Goal: Task Accomplishment & Management: Manage account settings

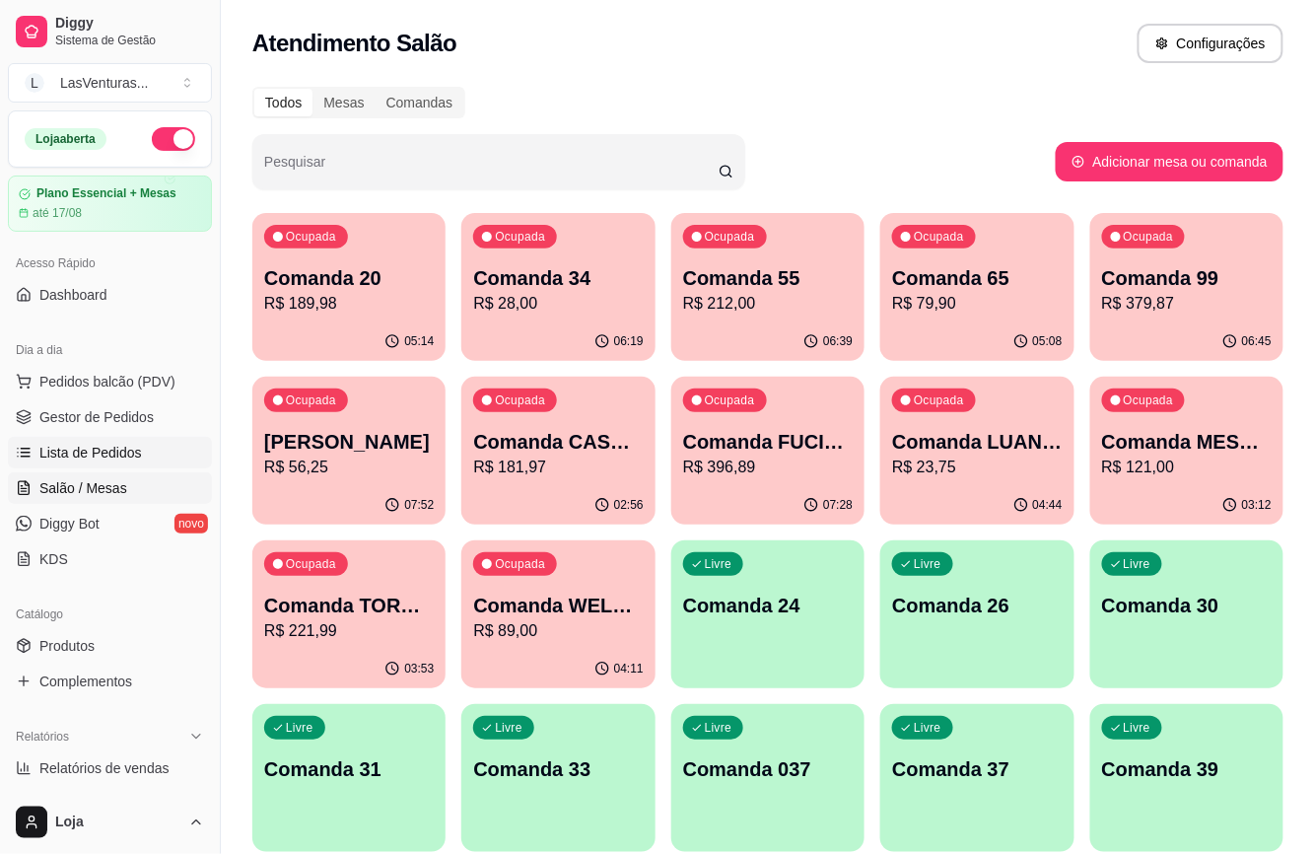
click at [77, 457] on span "Lista de Pedidos" at bounding box center [90, 453] width 103 height 20
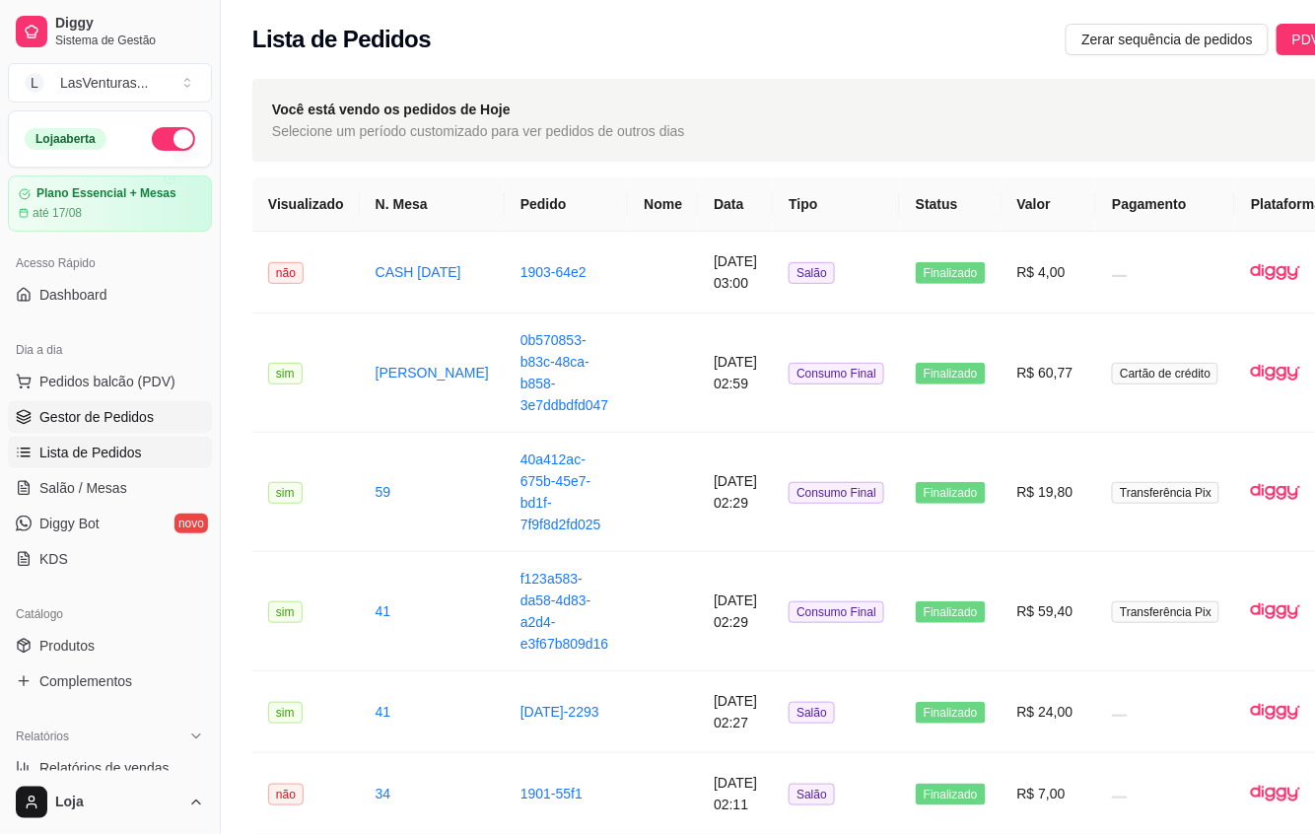
click at [99, 420] on span "Gestor de Pedidos" at bounding box center [96, 417] width 114 height 20
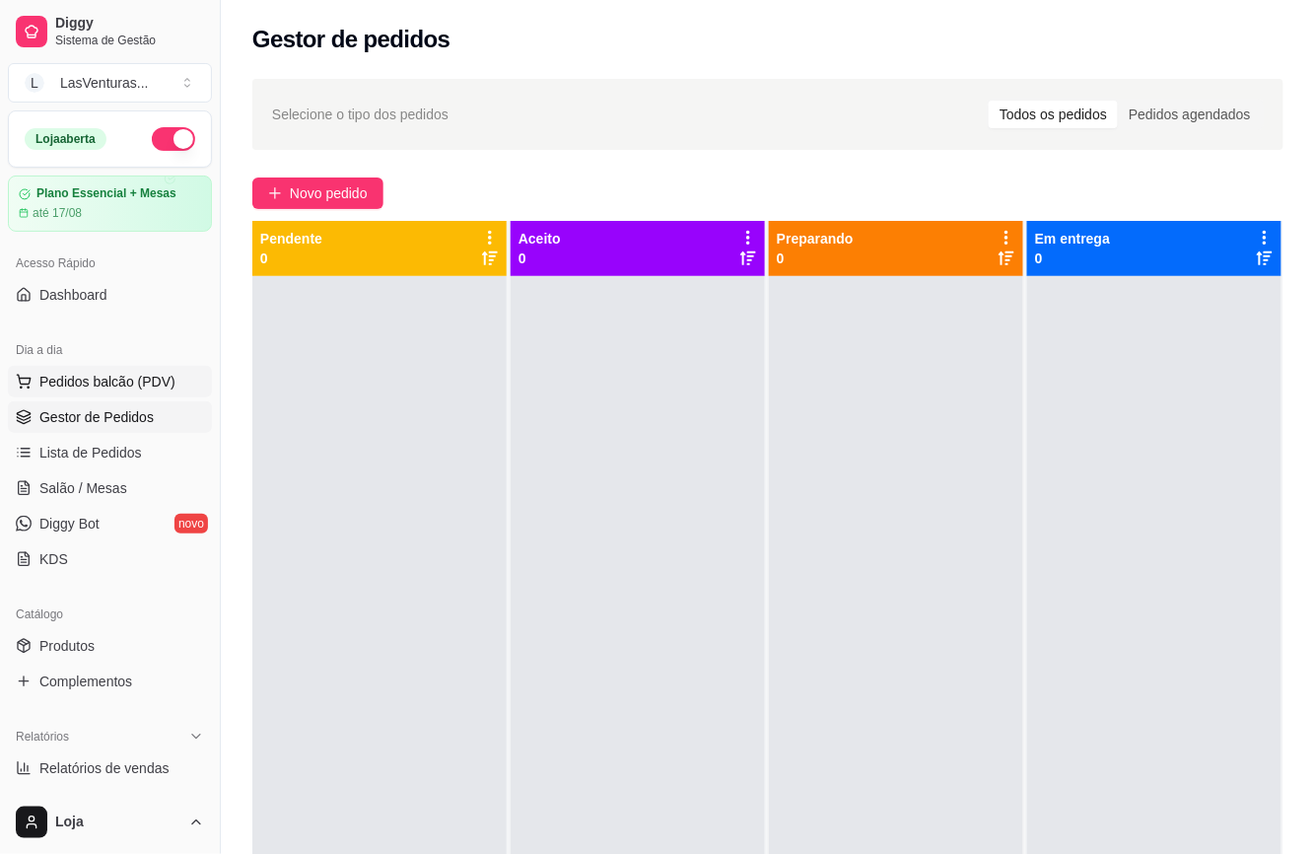
click at [96, 383] on span "Pedidos balcão (PDV)" at bounding box center [107, 382] width 136 height 20
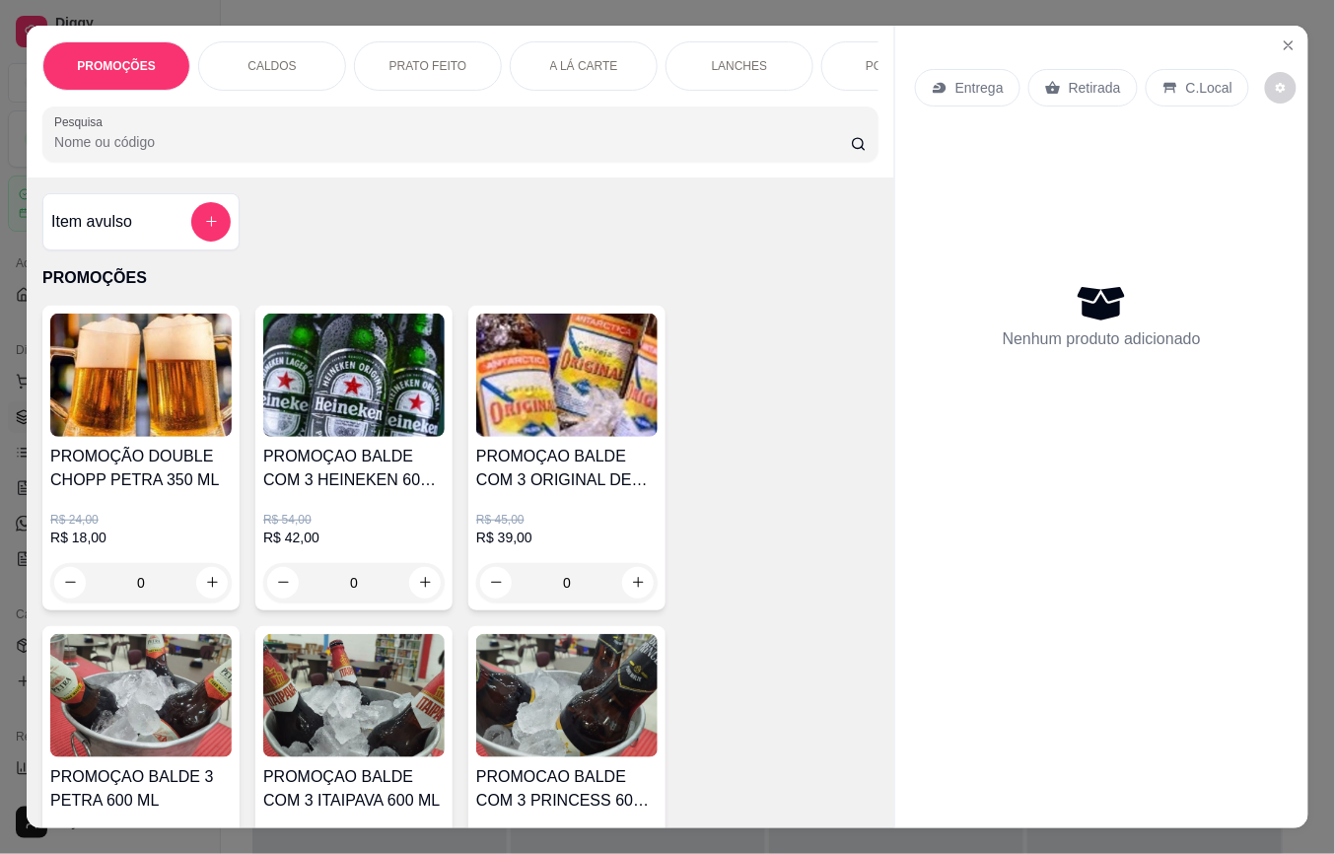
click at [242, 148] on input "Pesquisa" at bounding box center [452, 142] width 796 height 20
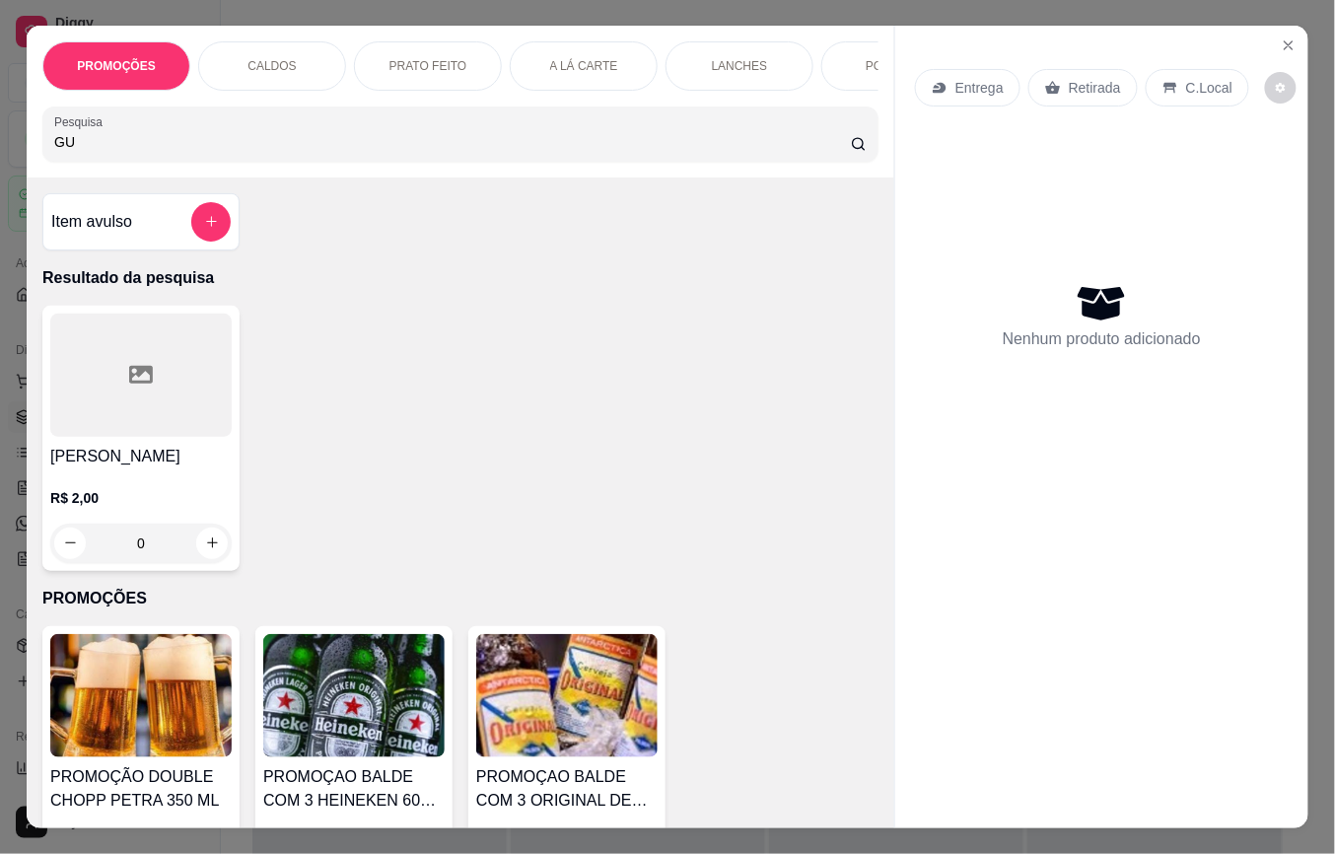
type input "G"
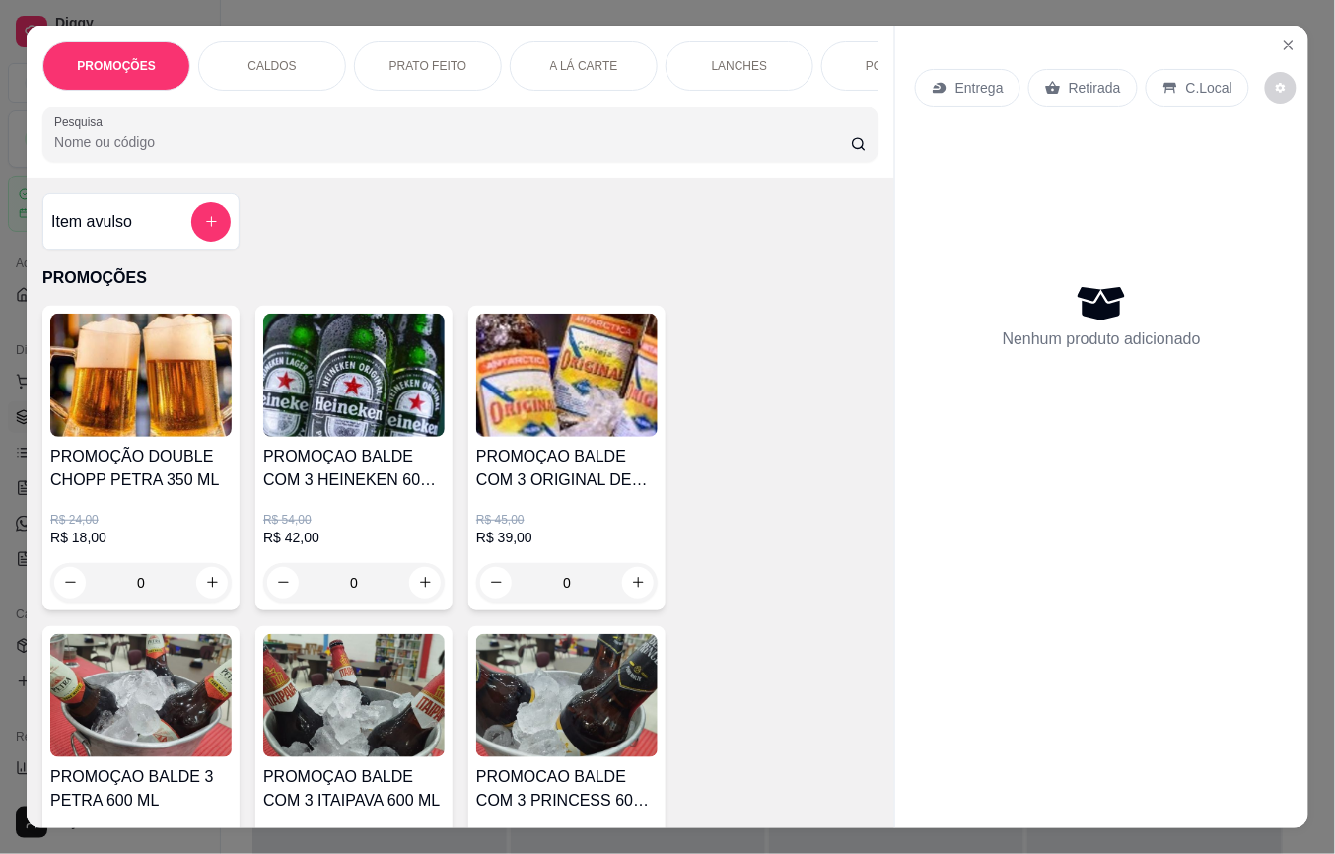
click at [42, 246] on div "Item avulso" at bounding box center [140, 221] width 197 height 57
click at [1281, 37] on icon "Close" at bounding box center [1289, 45] width 16 height 16
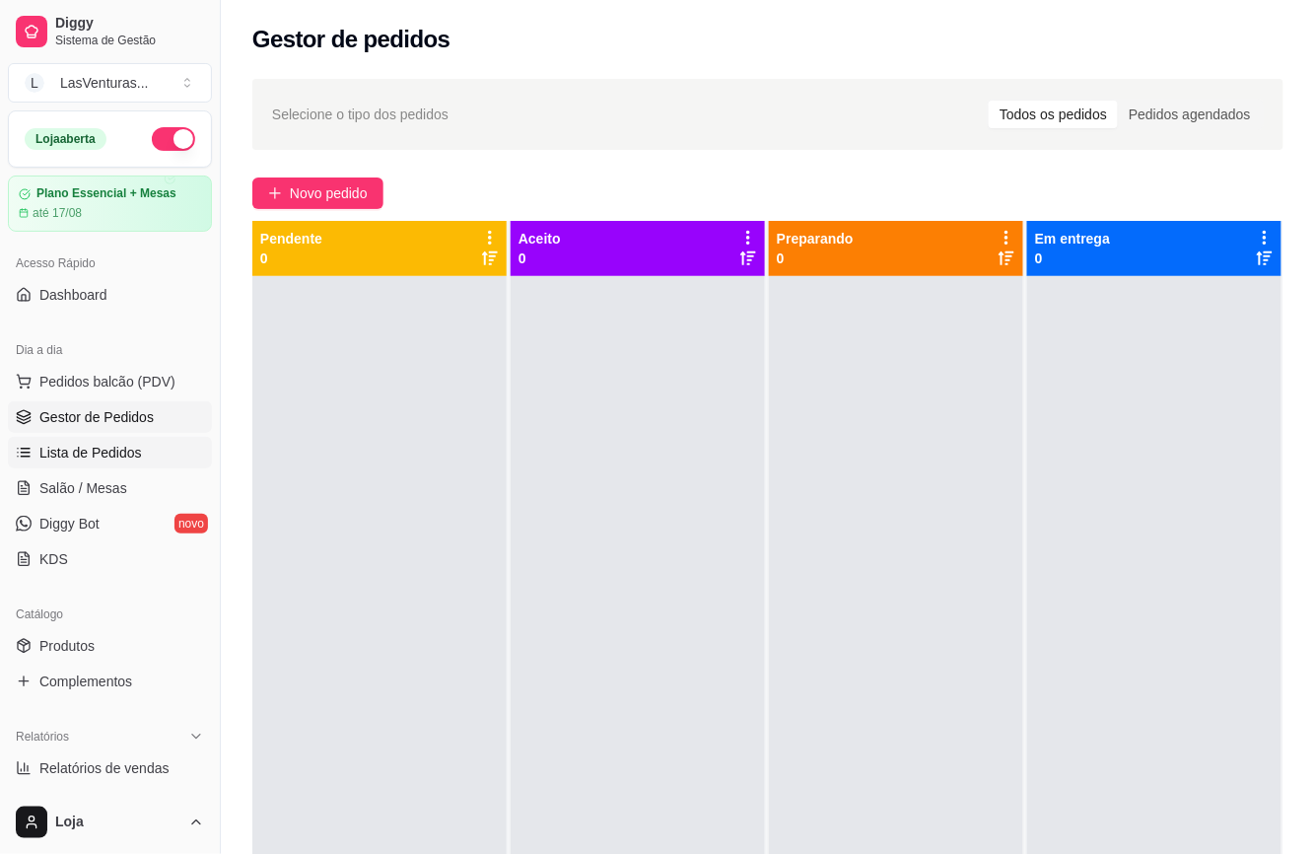
click at [110, 446] on span "Lista de Pedidos" at bounding box center [90, 453] width 103 height 20
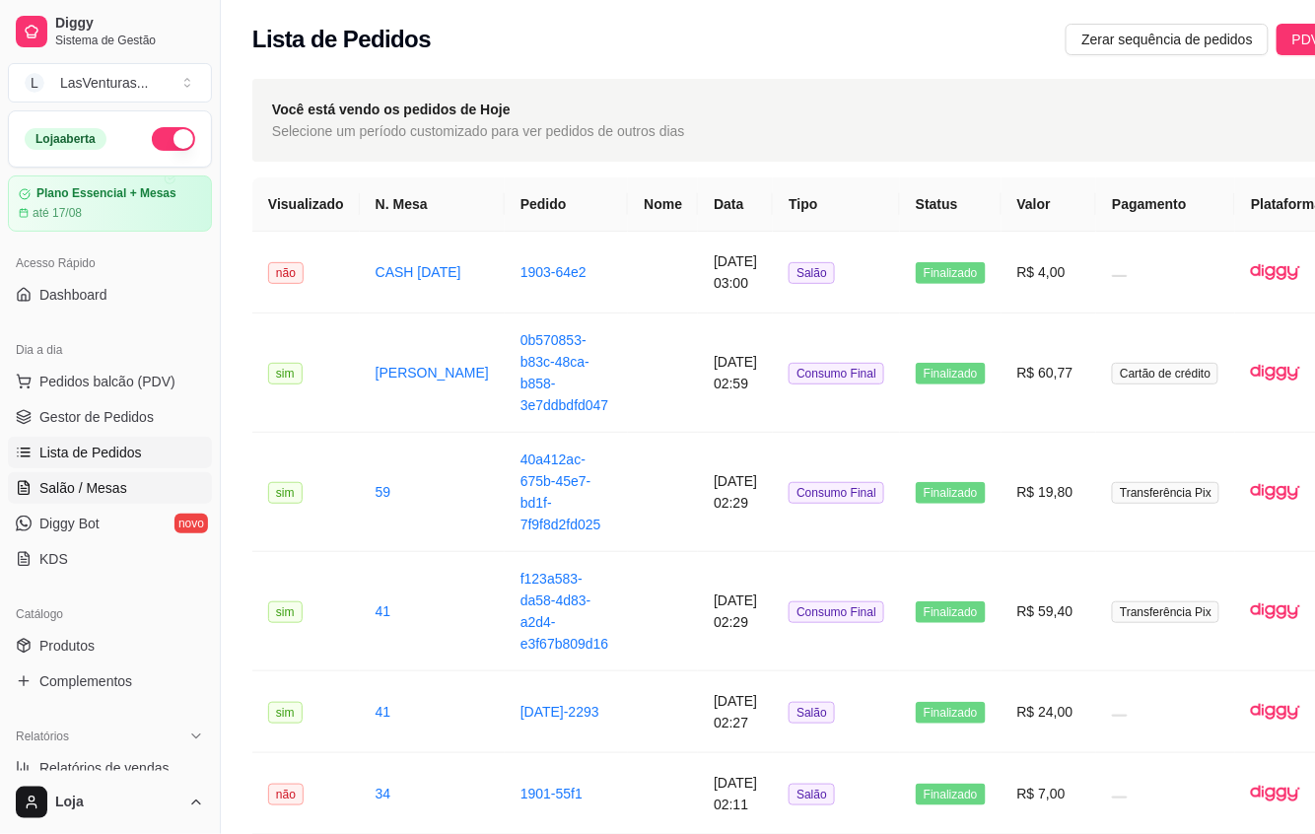
click at [95, 479] on span "Salão / Mesas" at bounding box center [83, 488] width 88 height 20
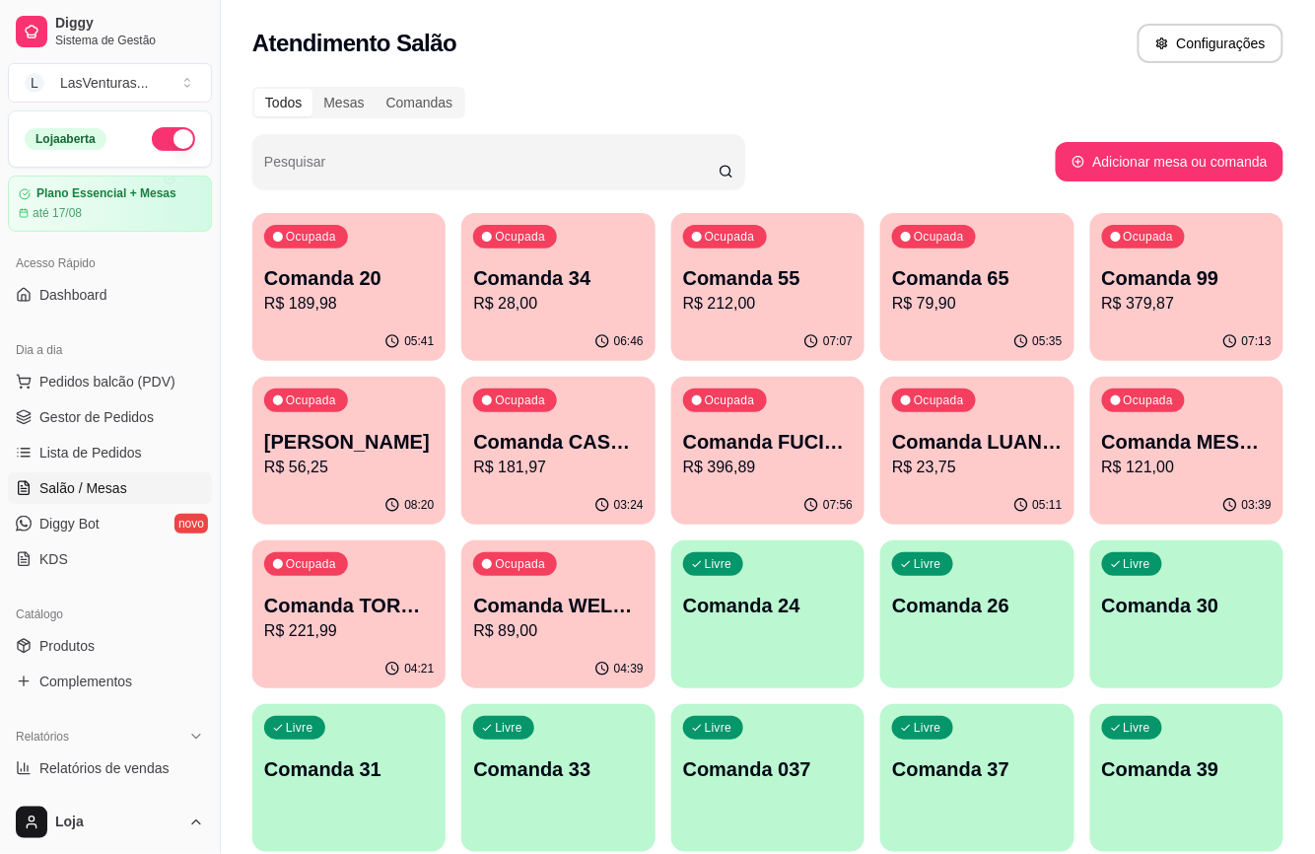
click at [546, 447] on p "Comanda CASH [DATE]" at bounding box center [558, 442] width 170 height 28
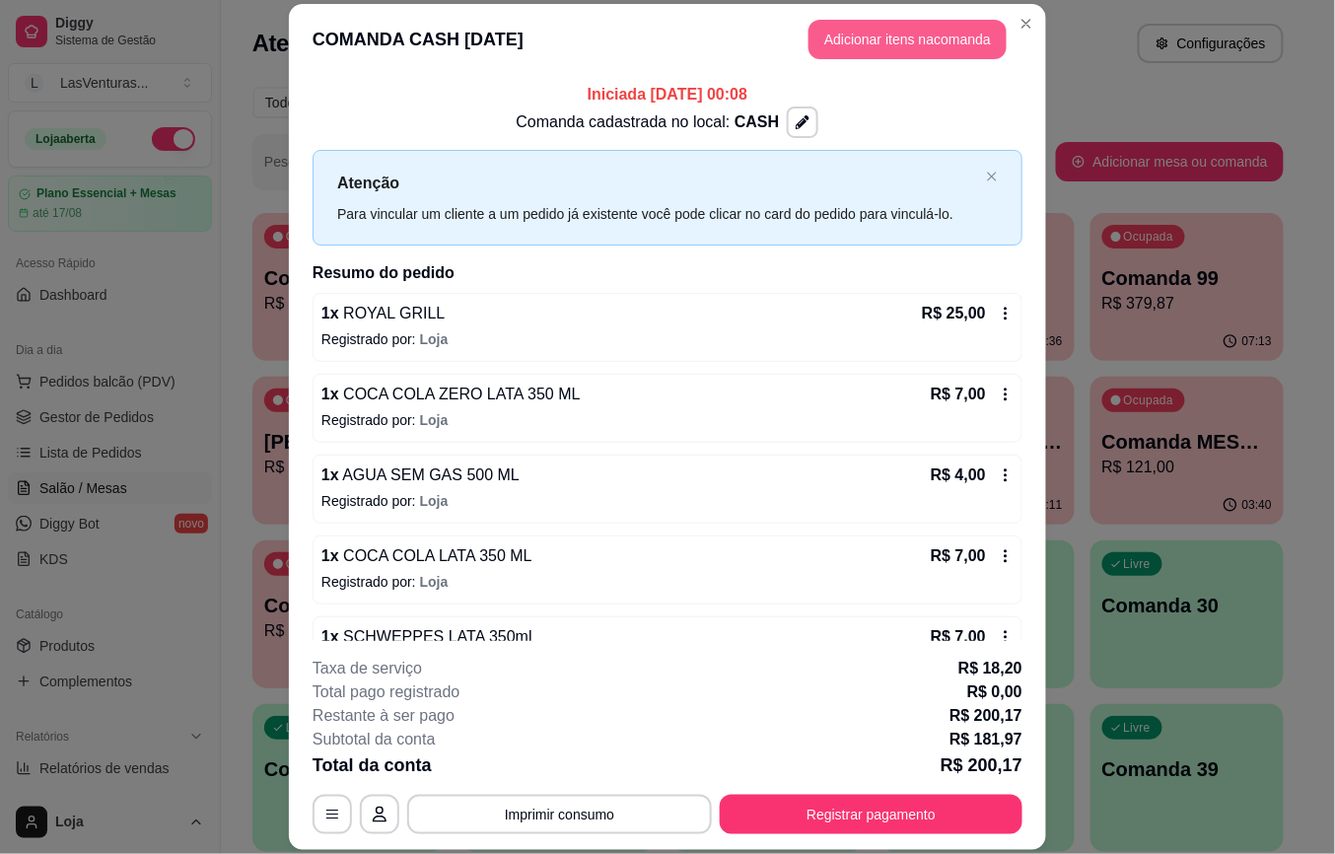
click at [908, 36] on button "Adicionar itens na comanda" at bounding box center [907, 39] width 198 height 39
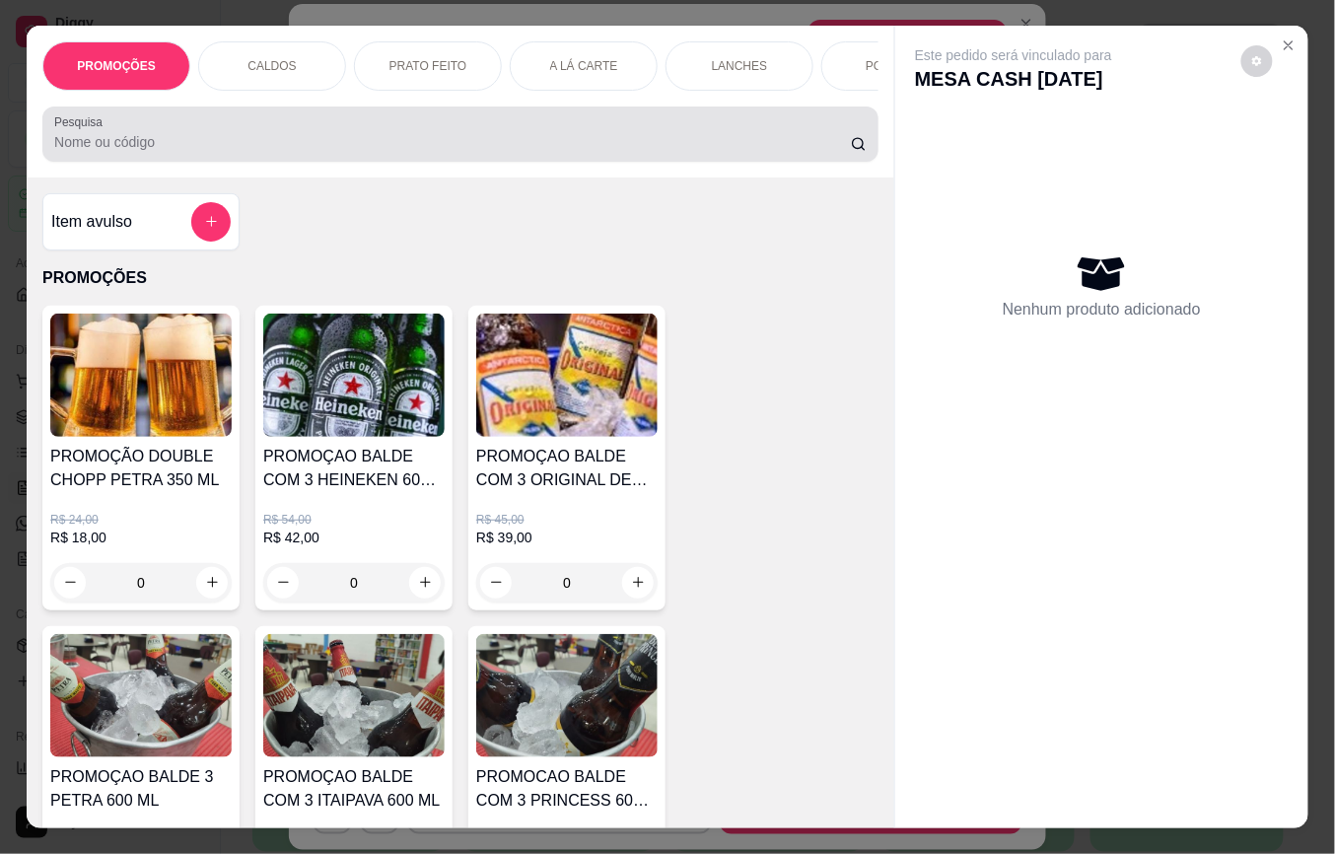
click at [414, 152] on input "Pesquisa" at bounding box center [452, 142] width 796 height 20
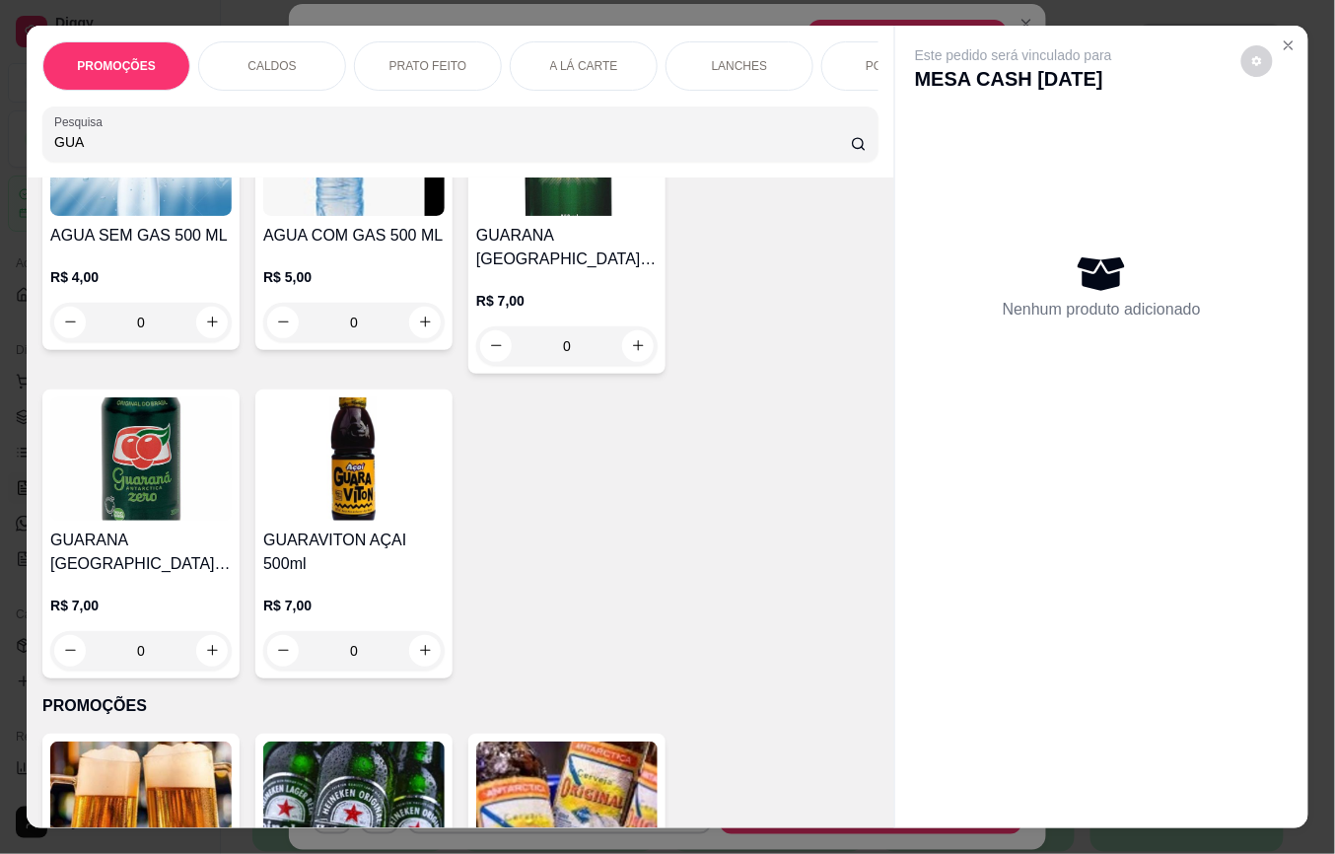
scroll to position [525, 0]
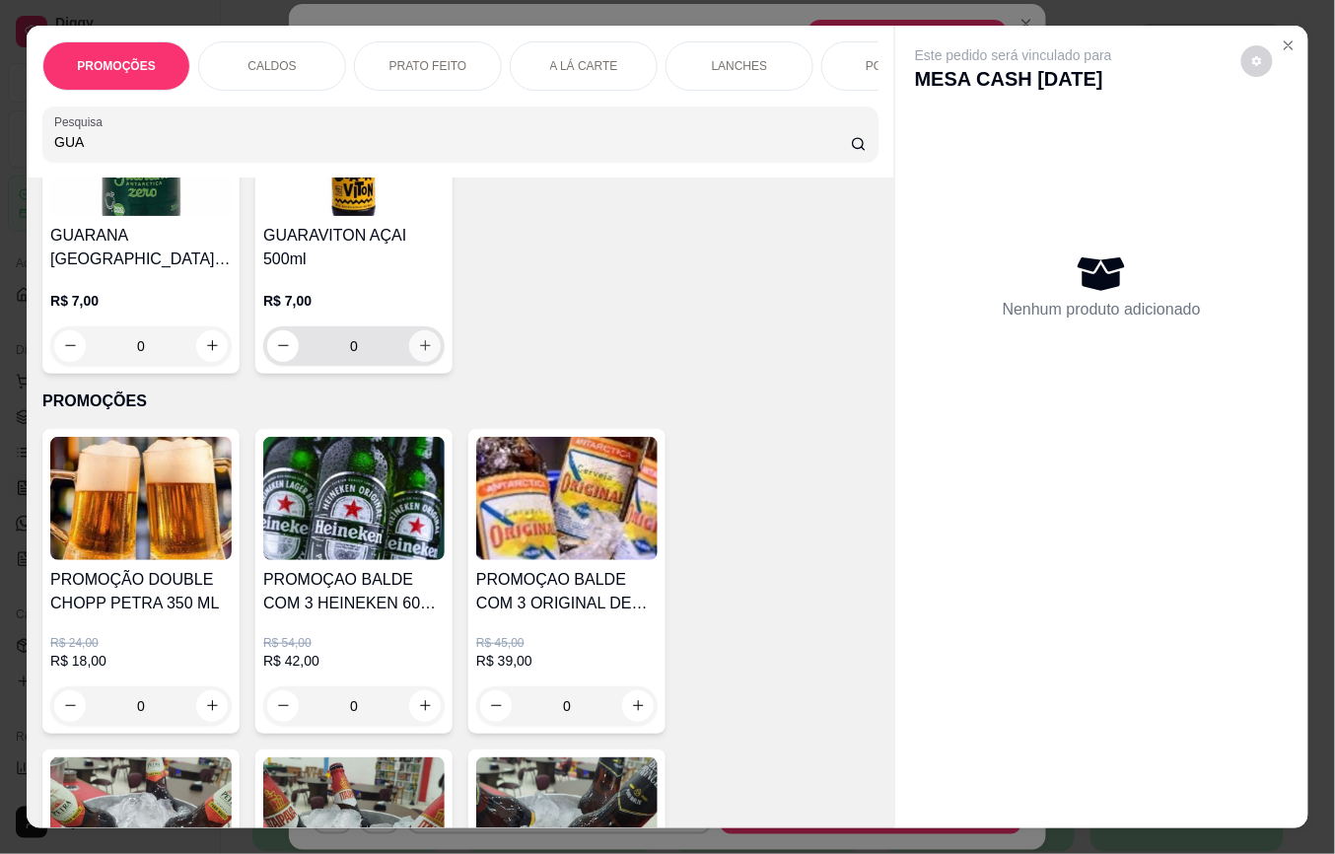
type input "GUA"
click at [418, 338] on icon "increase-product-quantity" at bounding box center [425, 345] width 15 height 15
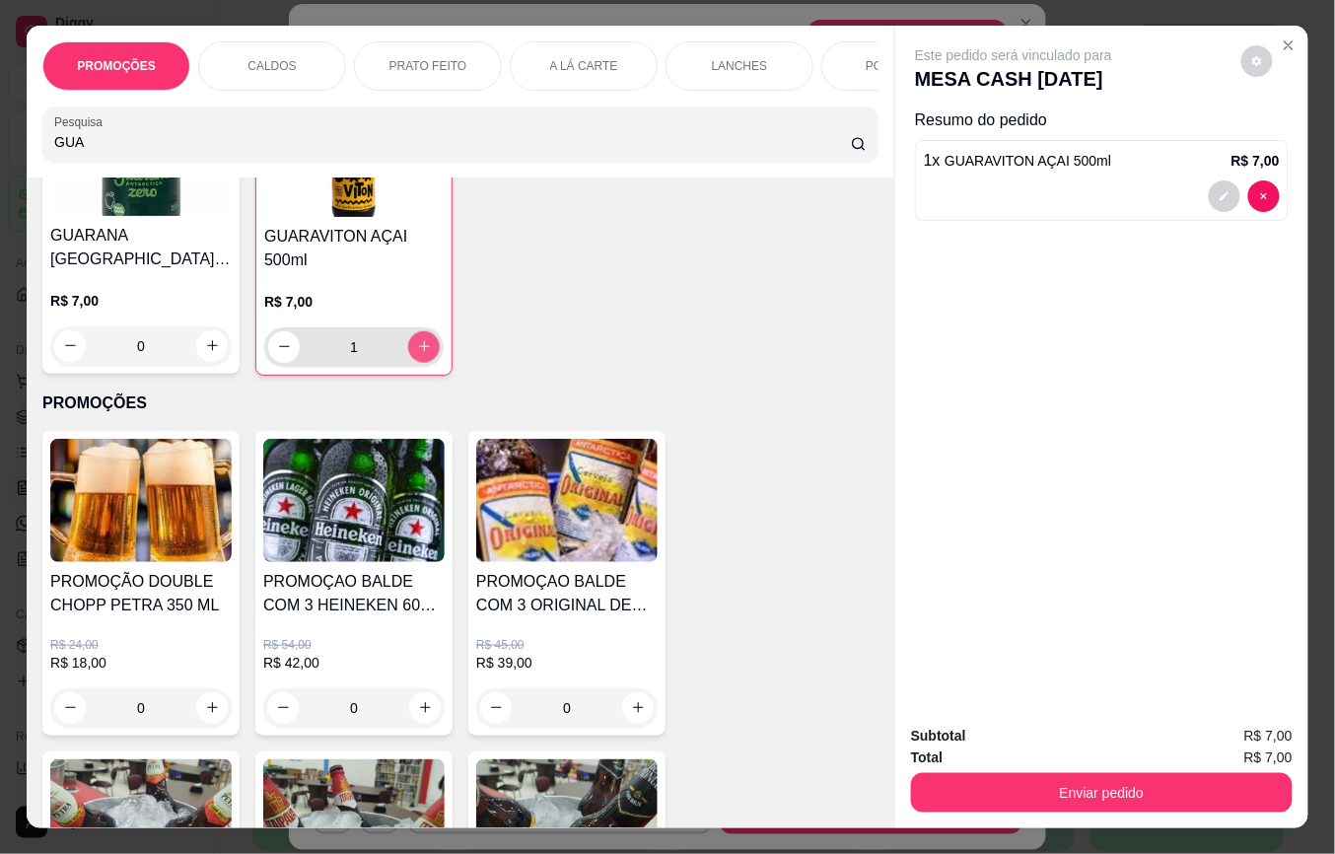
type input "1"
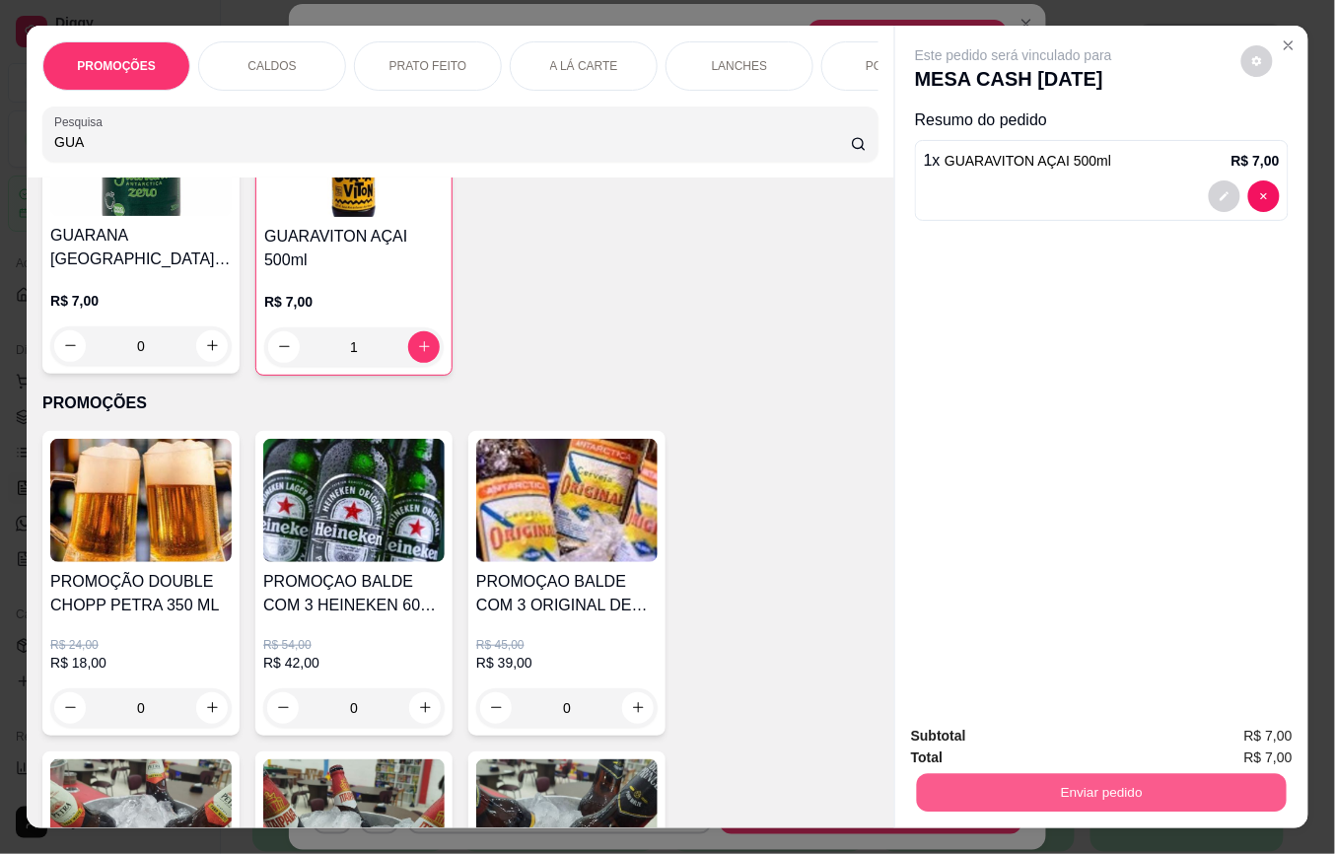
click at [1066, 779] on button "Enviar pedido" at bounding box center [1102, 793] width 370 height 38
click at [1089, 737] on button "Não registrar e enviar pedido" at bounding box center [1034, 735] width 199 height 36
click at [1281, 37] on icon "Close" at bounding box center [1289, 45] width 16 height 16
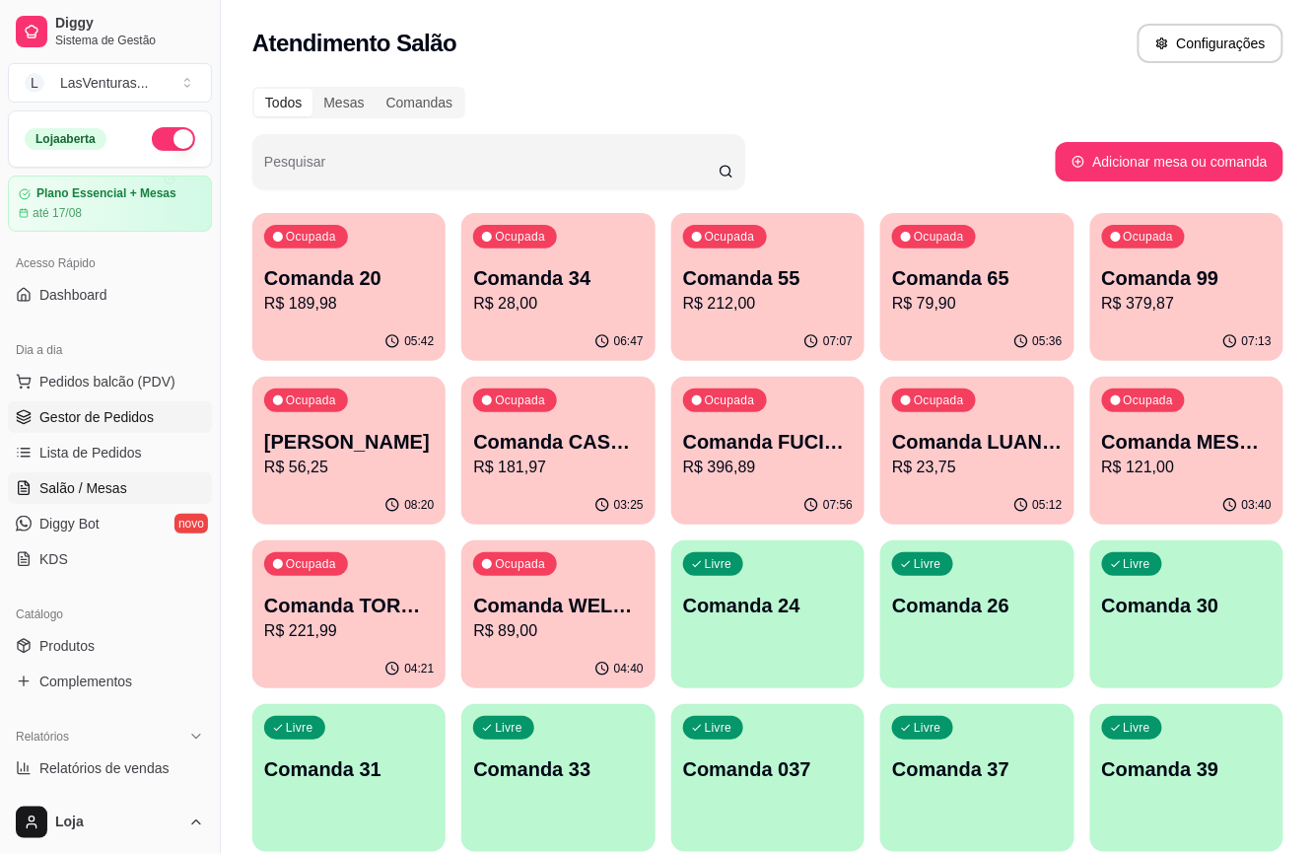
click at [89, 422] on span "Gestor de Pedidos" at bounding box center [96, 417] width 114 height 20
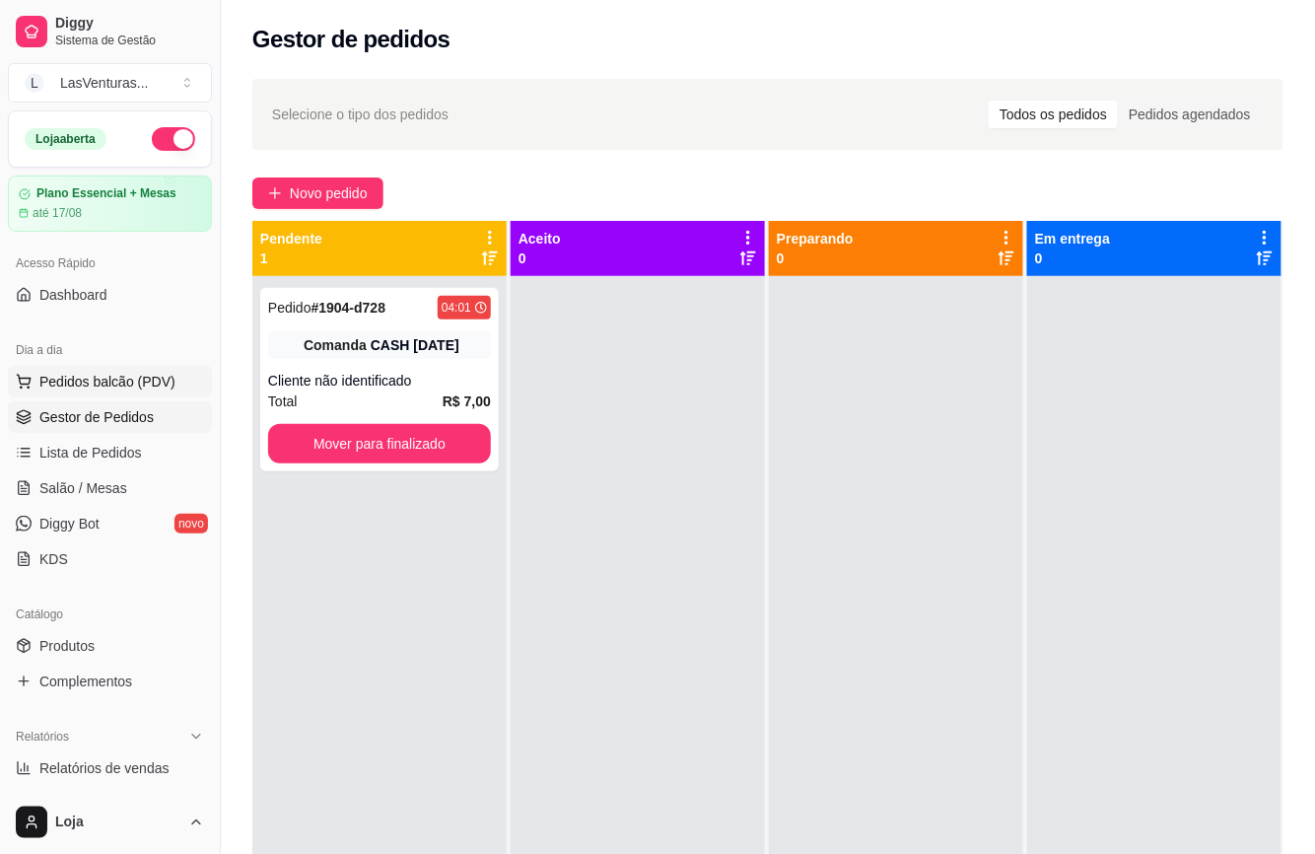
click at [91, 383] on span "Pedidos balcão (PDV)" at bounding box center [107, 382] width 136 height 20
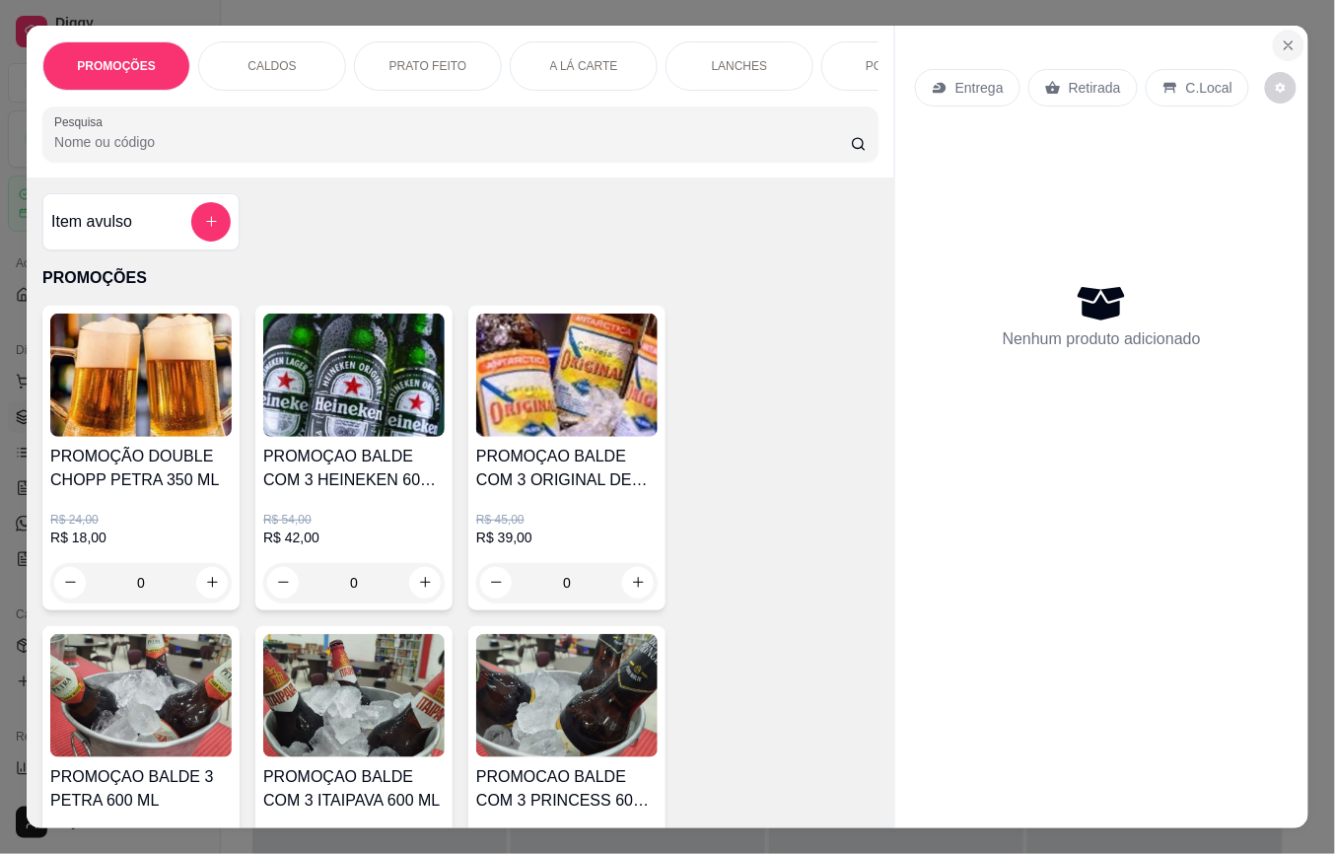
click at [1281, 37] on icon "Close" at bounding box center [1289, 45] width 16 height 16
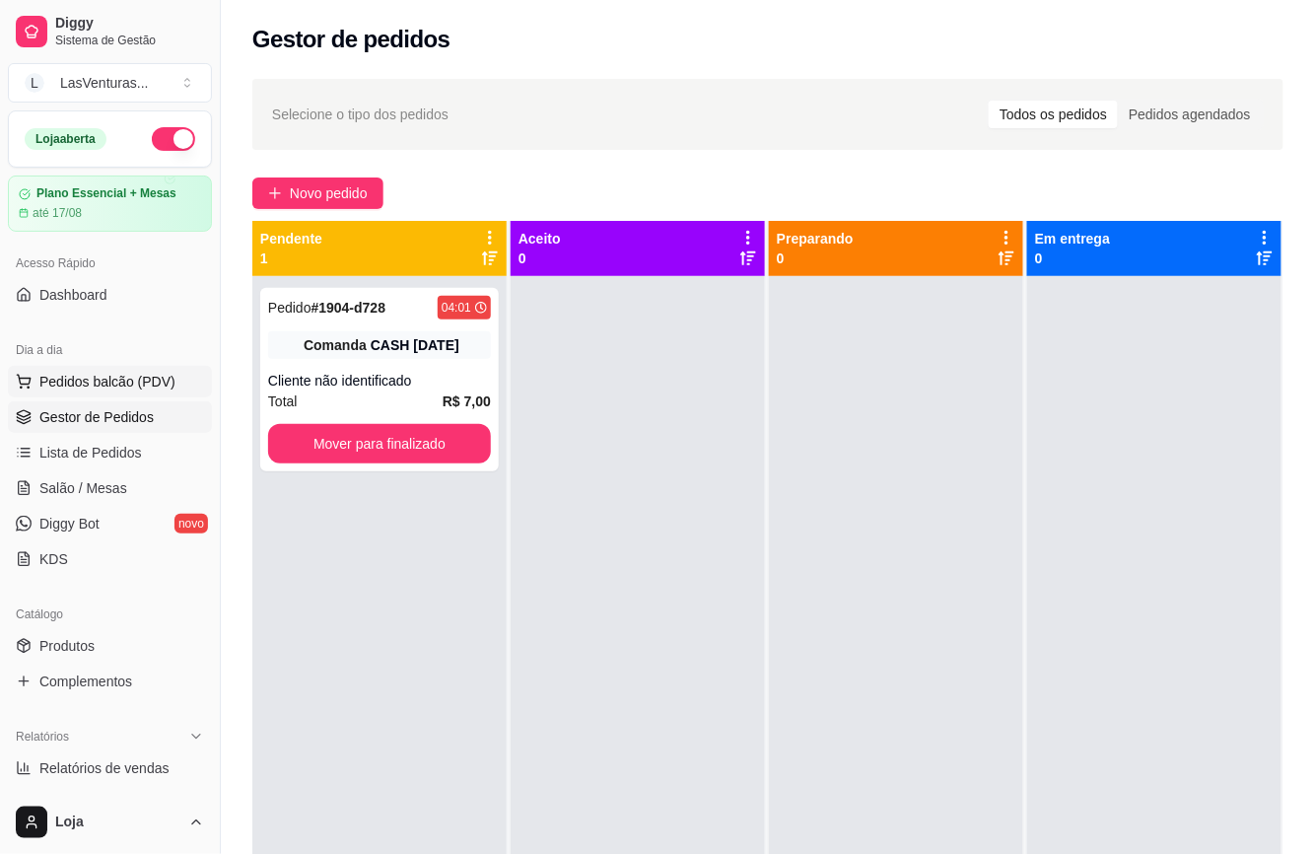
click at [87, 381] on span "Pedidos balcão (PDV)" at bounding box center [107, 382] width 136 height 20
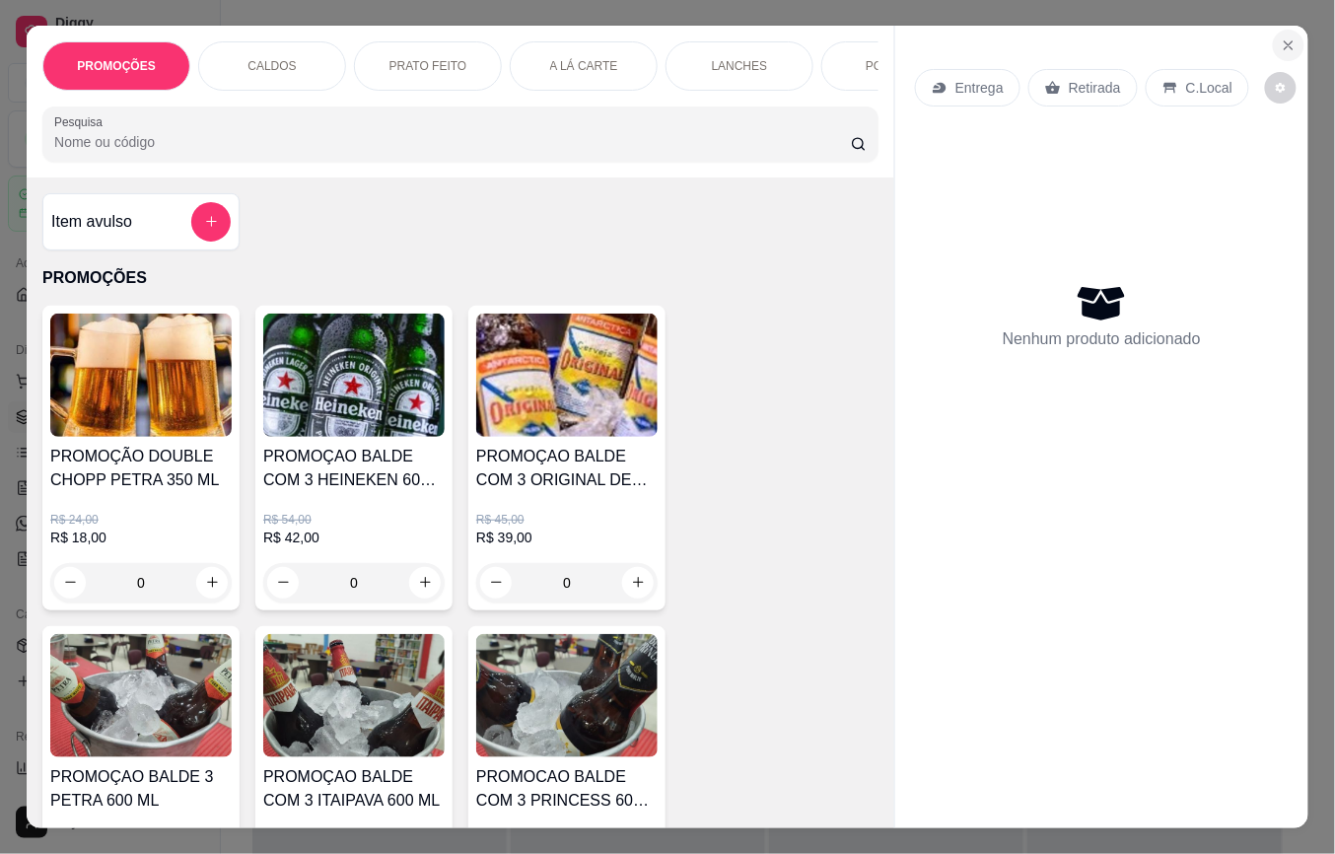
click at [1281, 37] on icon "Close" at bounding box center [1289, 45] width 16 height 16
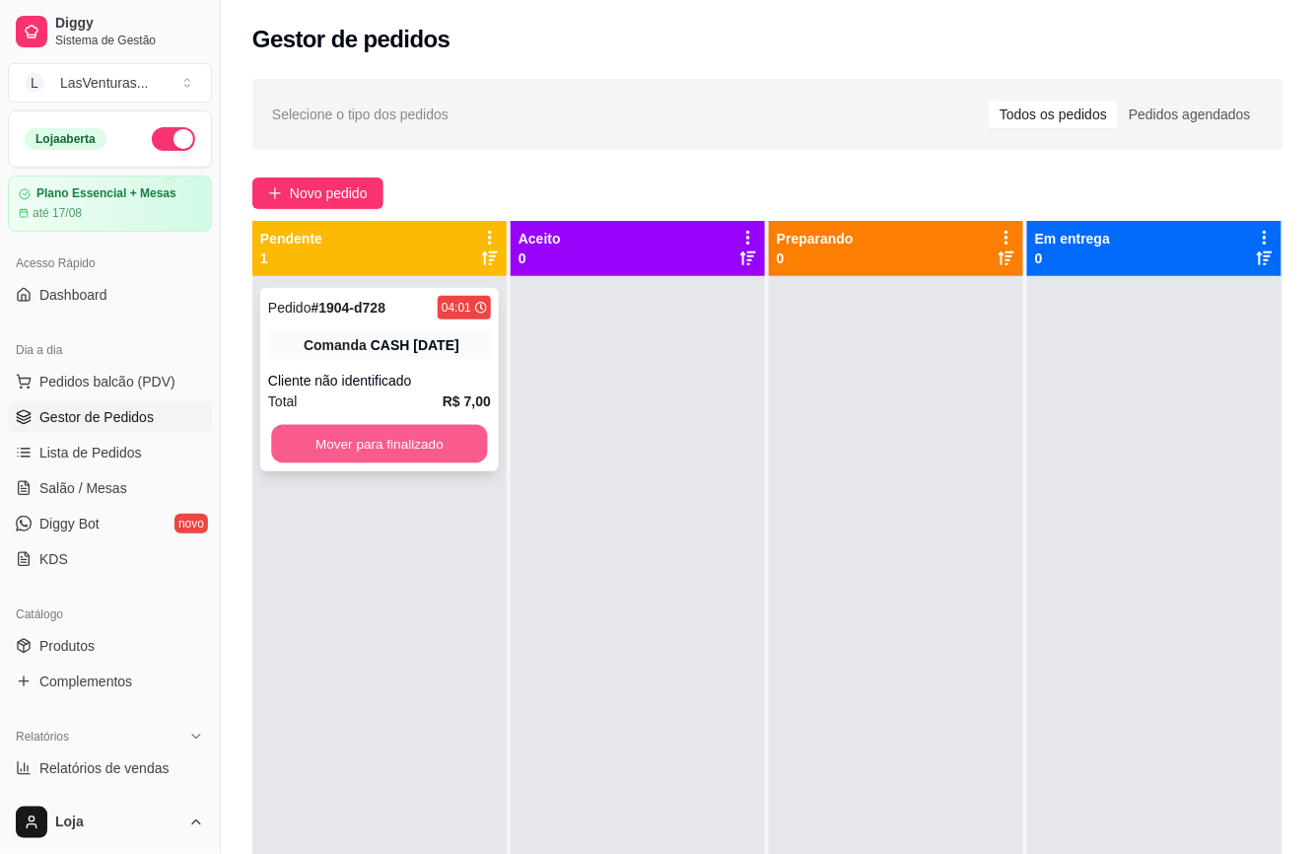
click at [339, 443] on button "Mover para finalizado" at bounding box center [379, 444] width 216 height 38
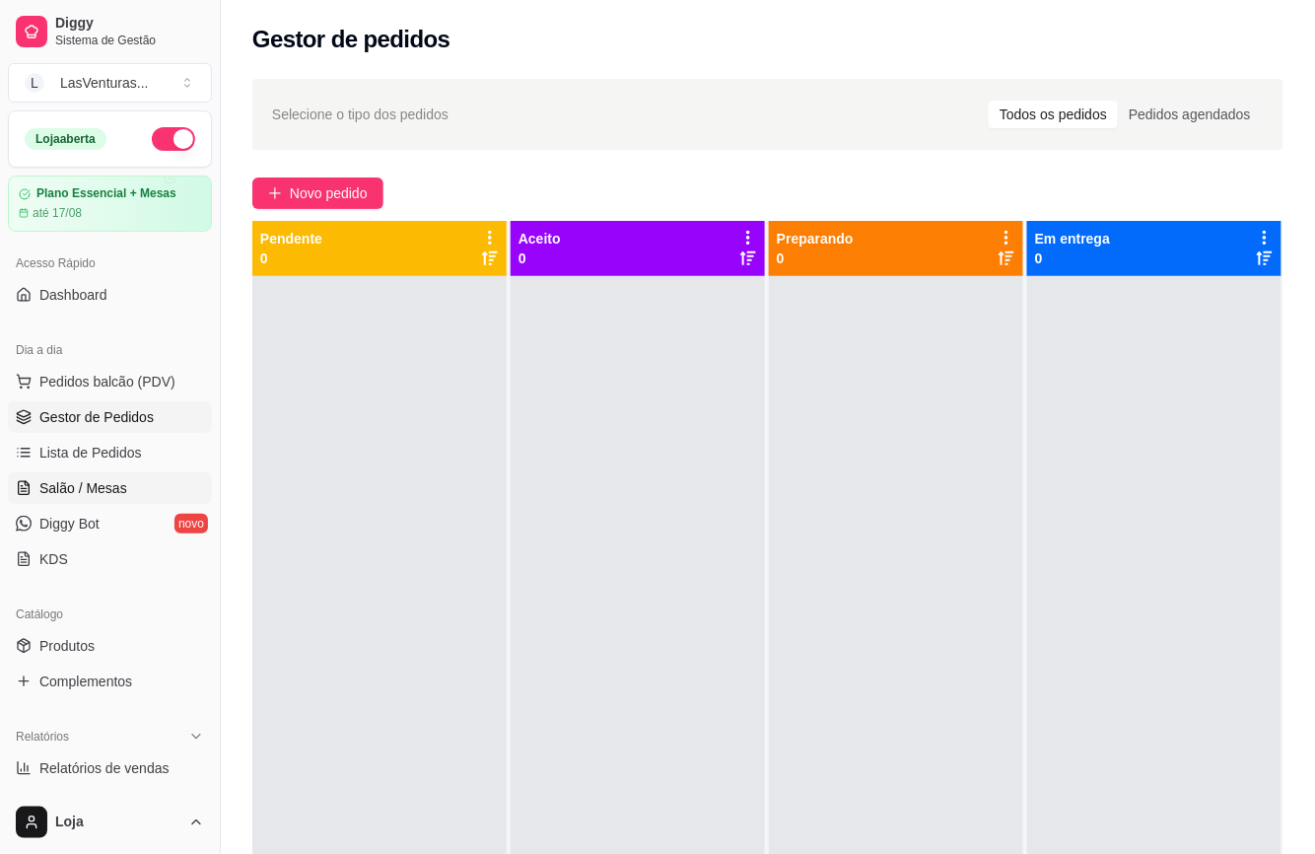
click at [93, 481] on span "Salão / Mesas" at bounding box center [83, 488] width 88 height 20
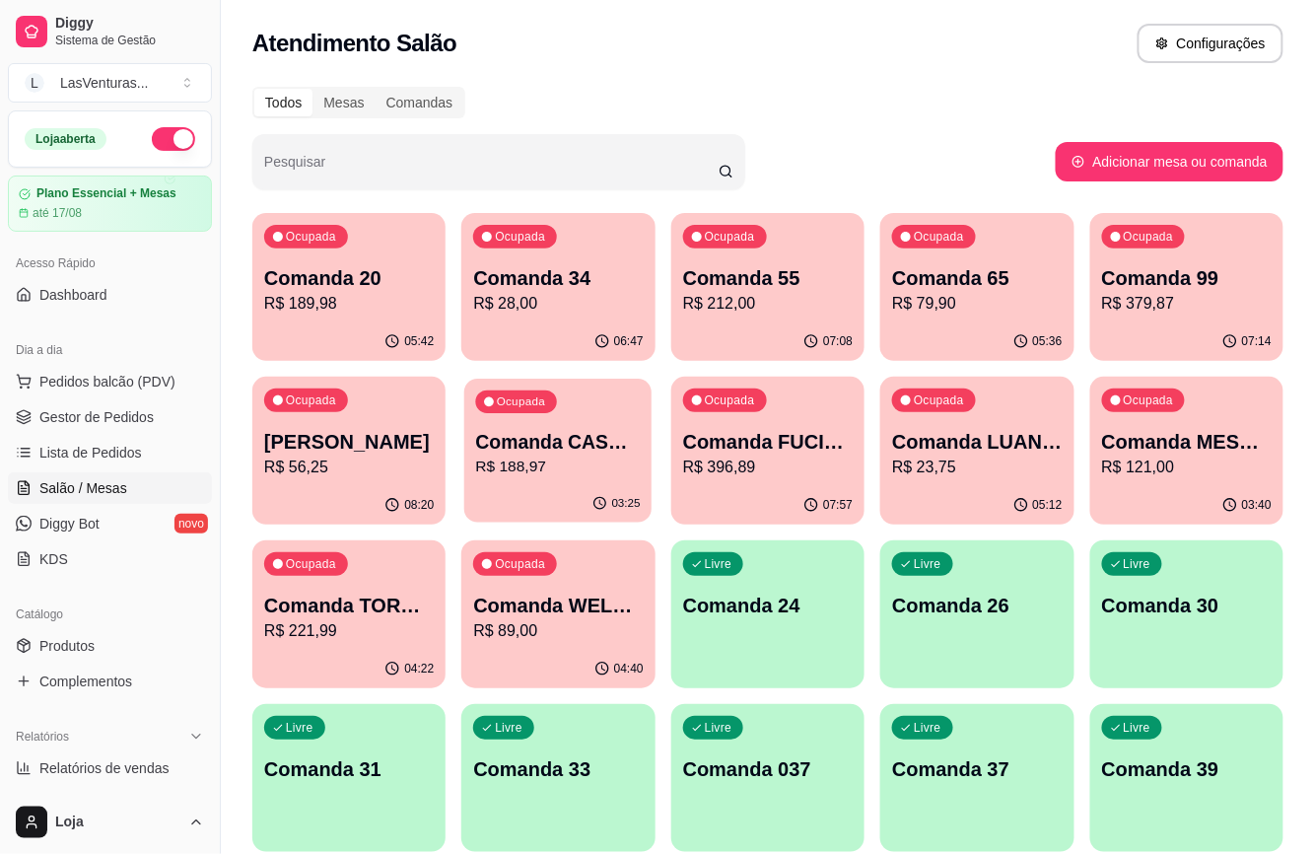
click at [588, 442] on p "Comanda CASH [DATE]" at bounding box center [558, 442] width 165 height 27
